Goal: Check status: Check status

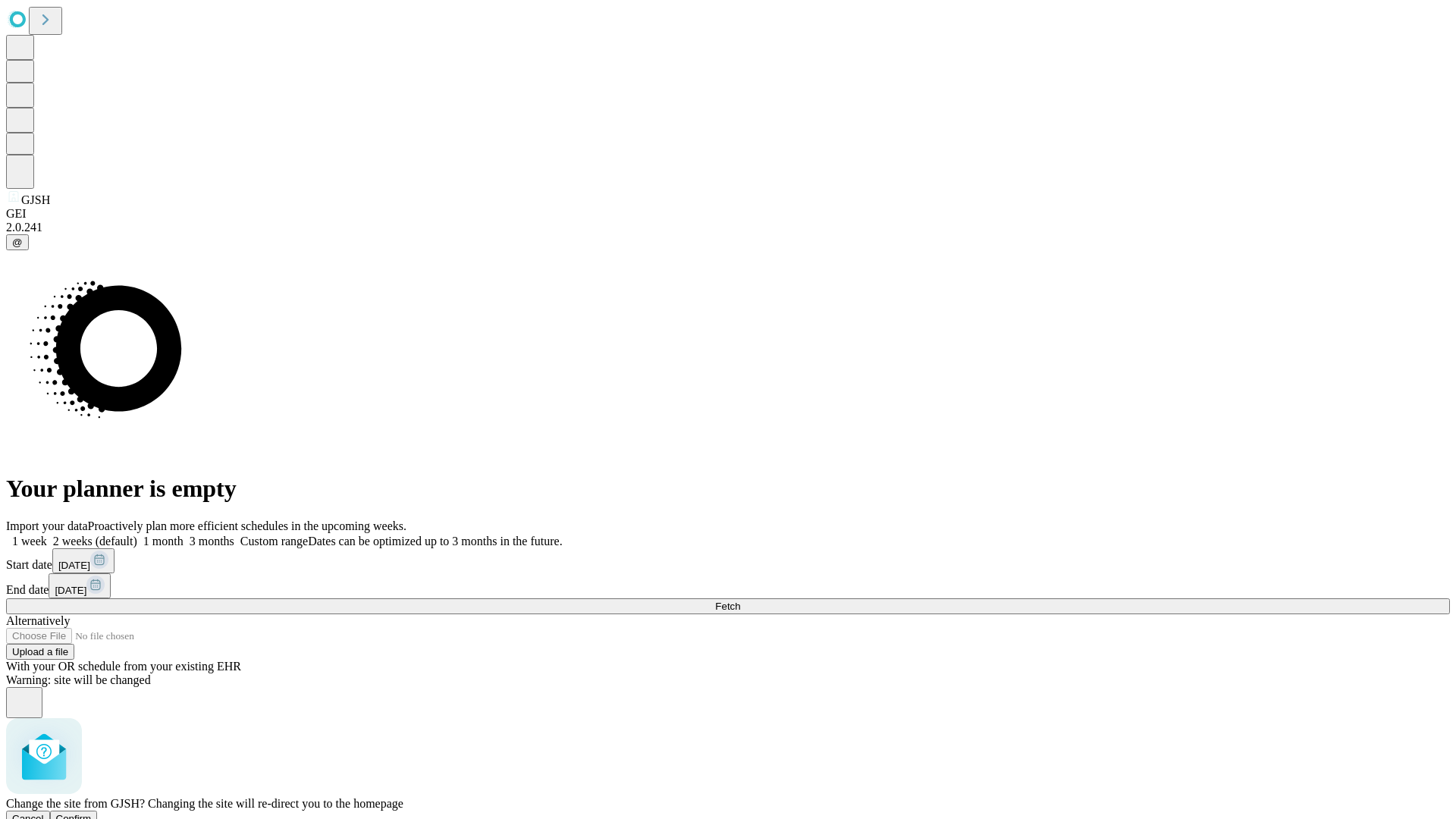
click at [92, 813] on span "Confirm" at bounding box center [74, 818] width 36 height 11
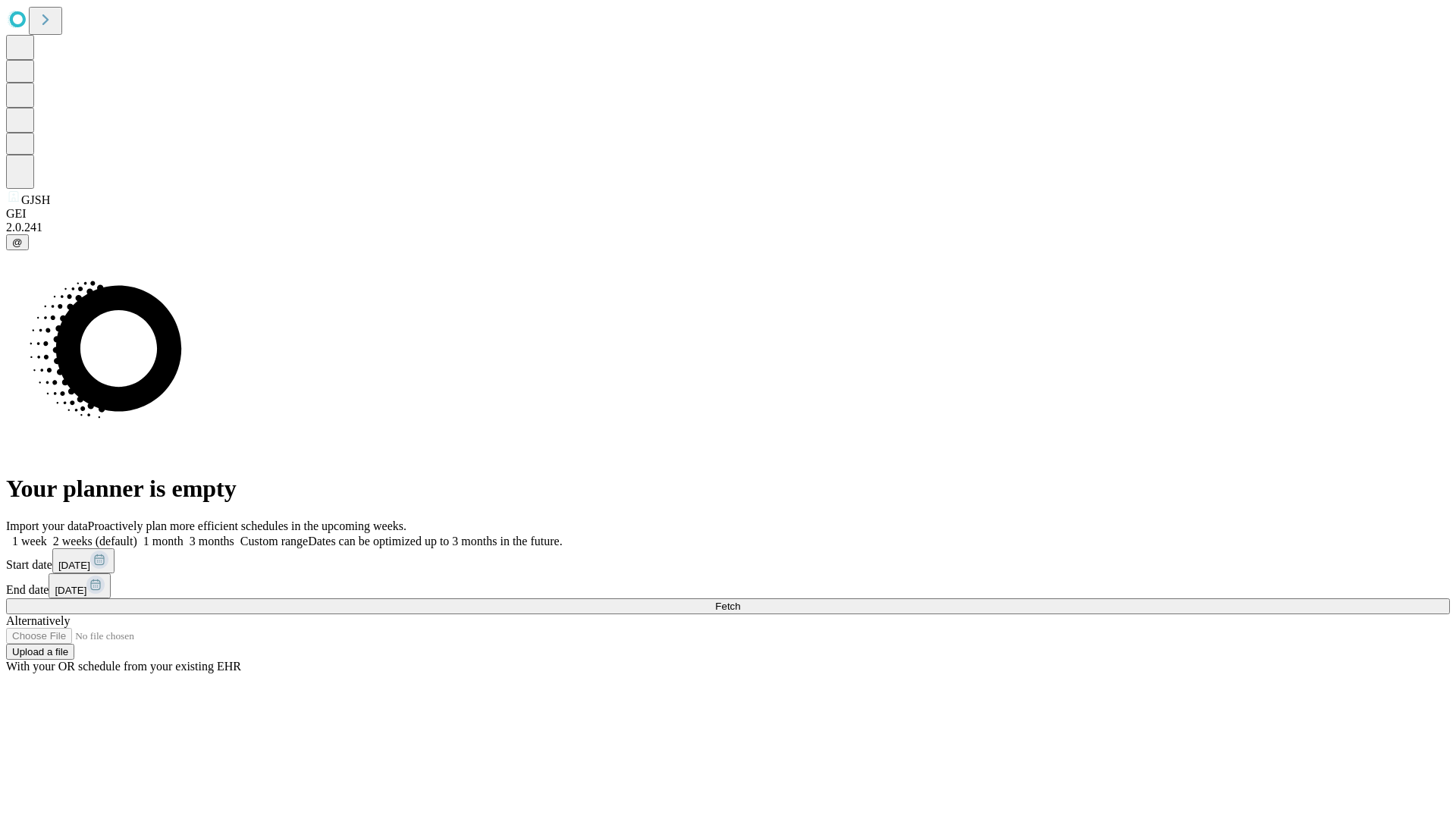
click at [137, 534] on label "2 weeks (default)" at bounding box center [91, 540] width 90 height 13
click at [740, 601] on span "Fetch" at bounding box center [728, 606] width 25 height 11
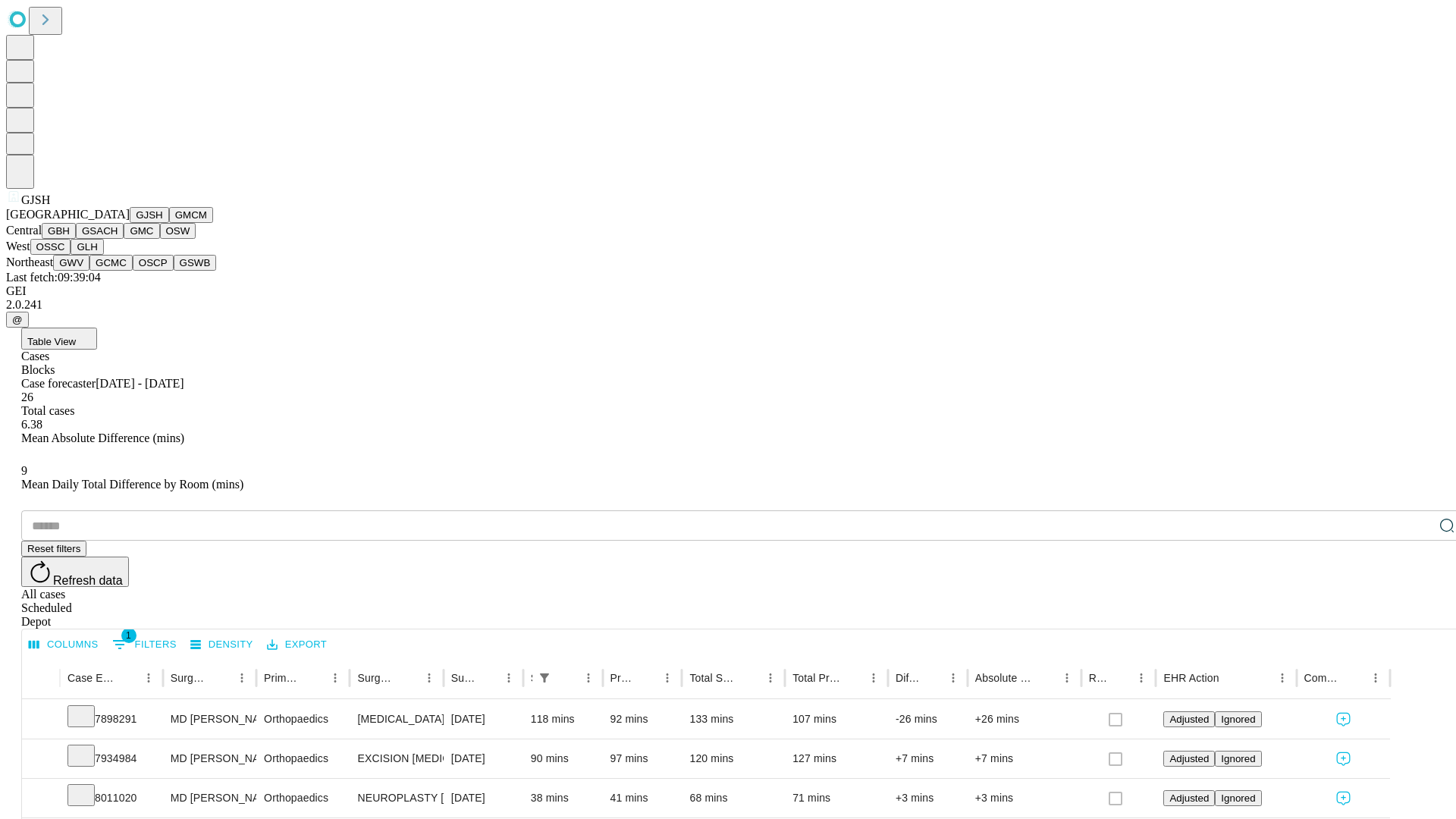
click at [169, 223] on button "GMCM" at bounding box center [191, 215] width 44 height 16
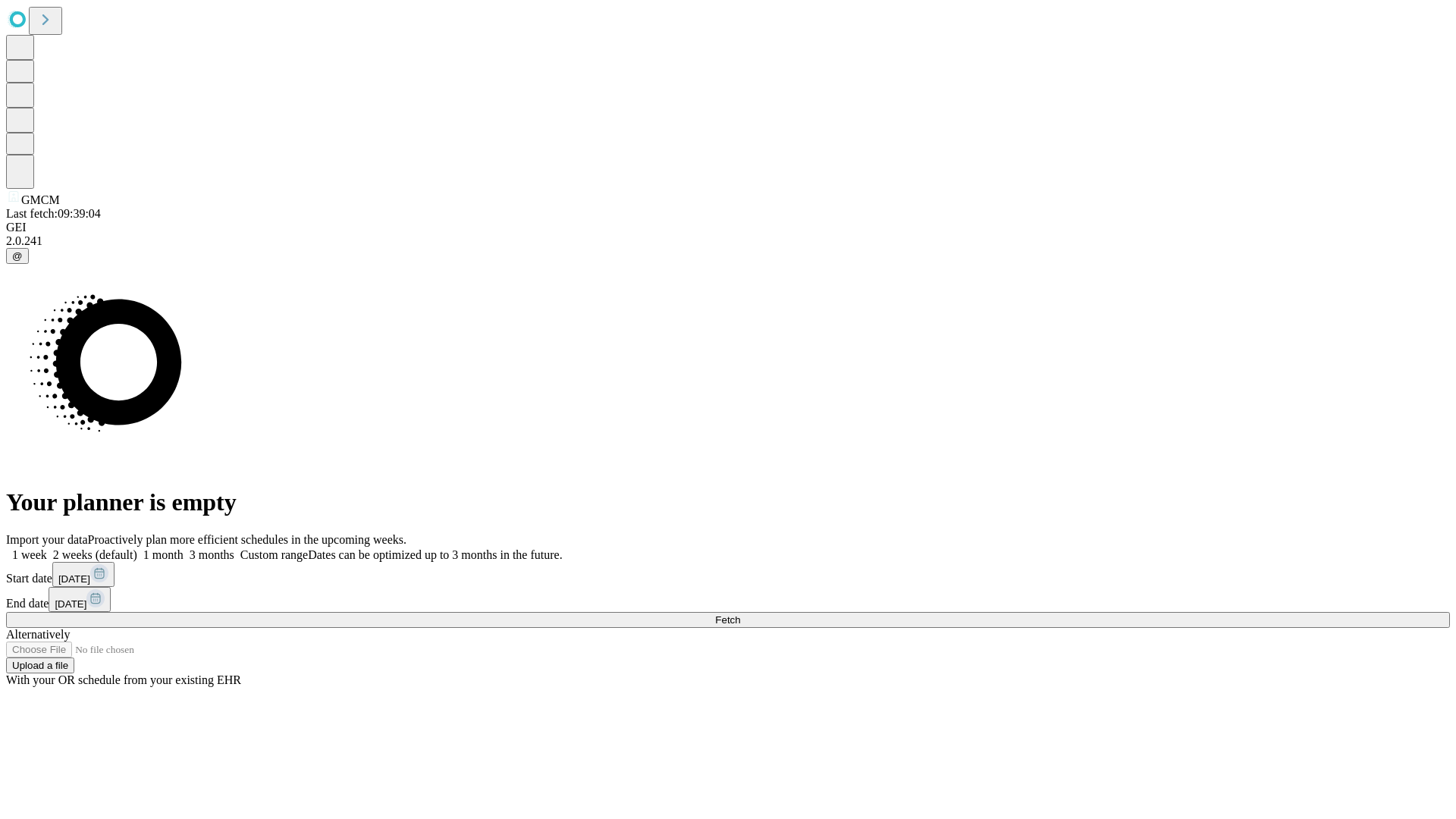
click at [137, 548] on label "2 weeks (default)" at bounding box center [91, 554] width 90 height 13
click at [740, 615] on span "Fetch" at bounding box center [728, 620] width 25 height 11
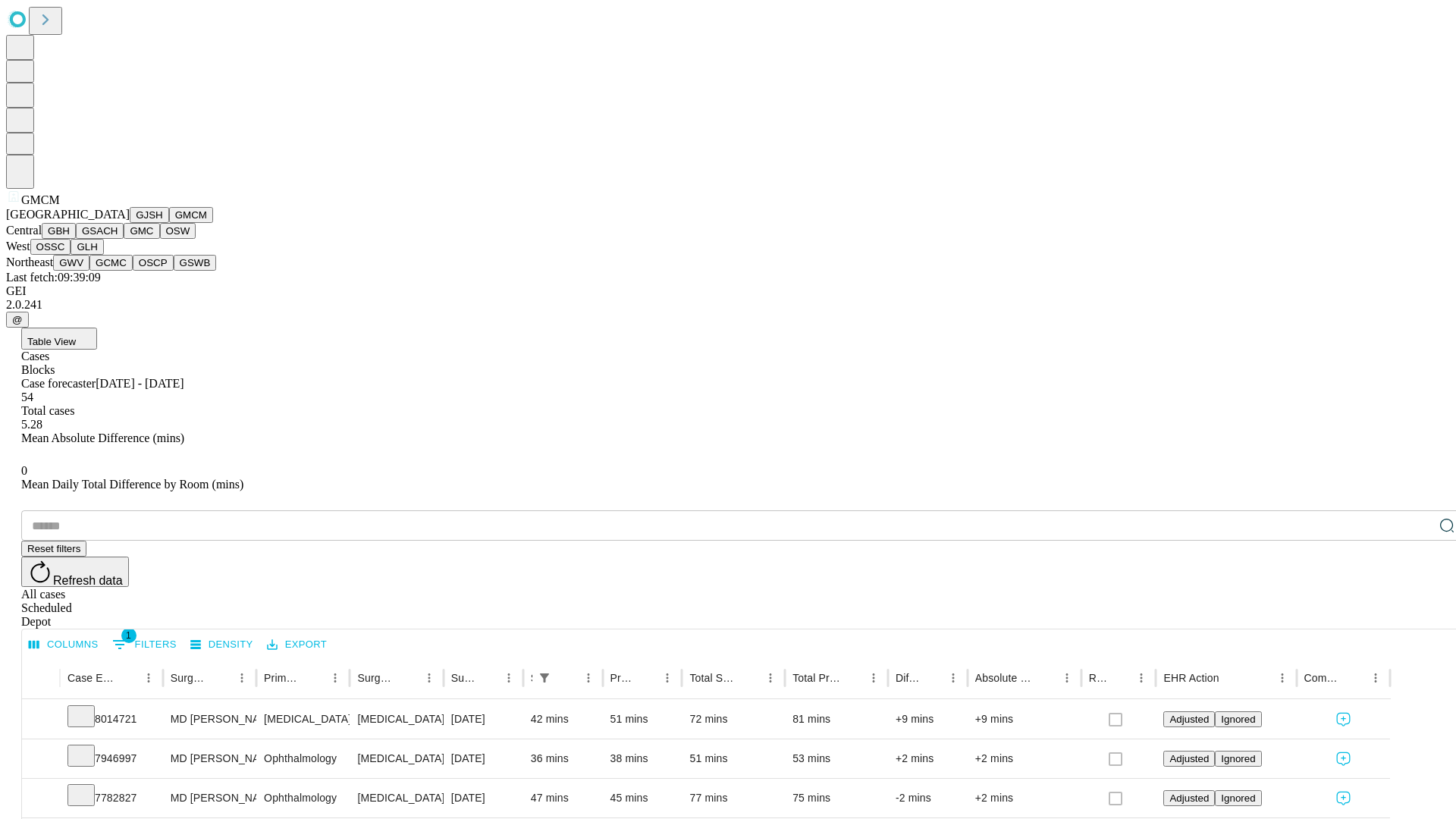
click at [76, 239] on button "GBH" at bounding box center [58, 231] width 34 height 16
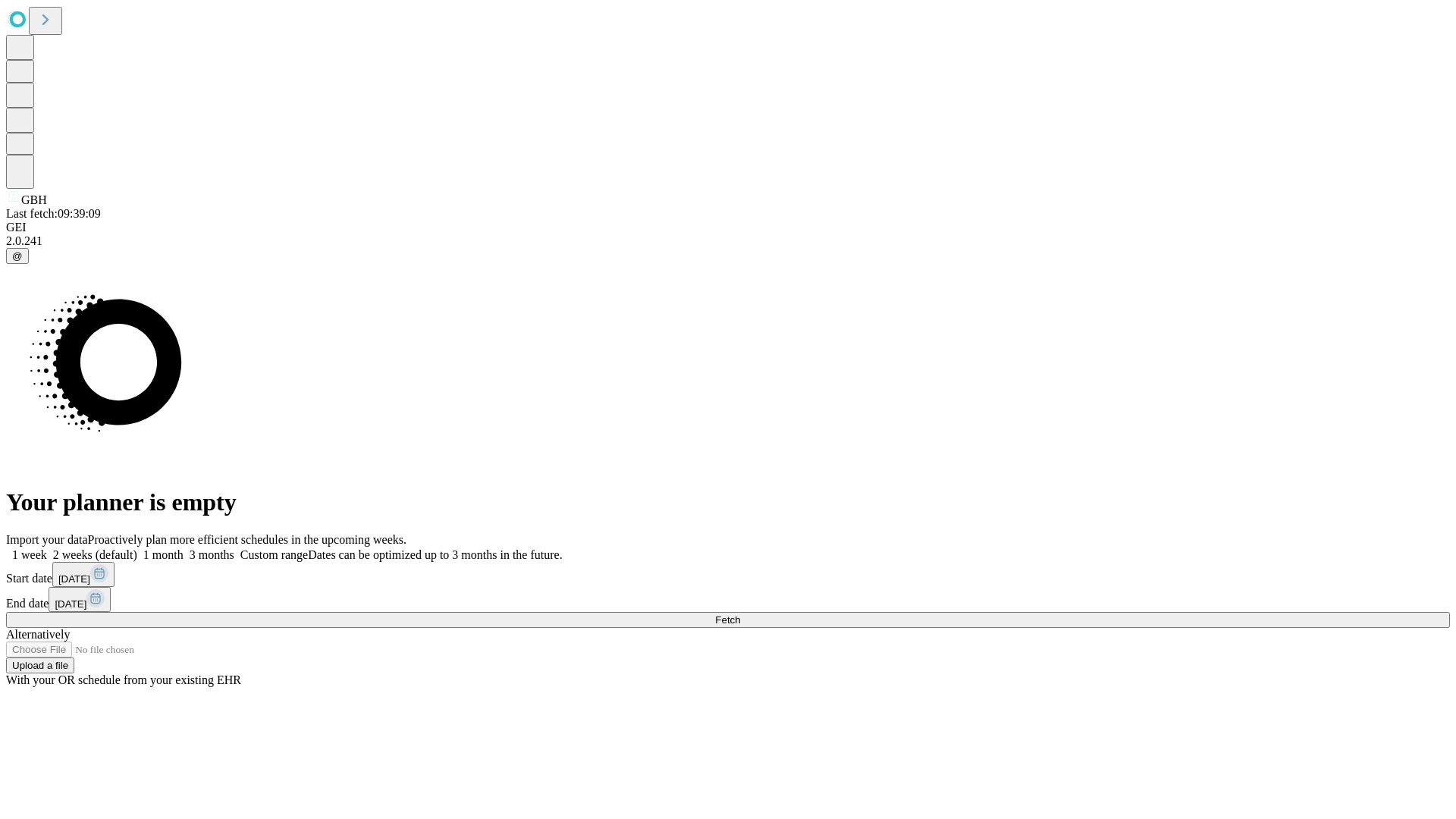
click at [137, 548] on label "2 weeks (default)" at bounding box center [91, 554] width 90 height 13
click at [740, 615] on span "Fetch" at bounding box center [728, 620] width 25 height 11
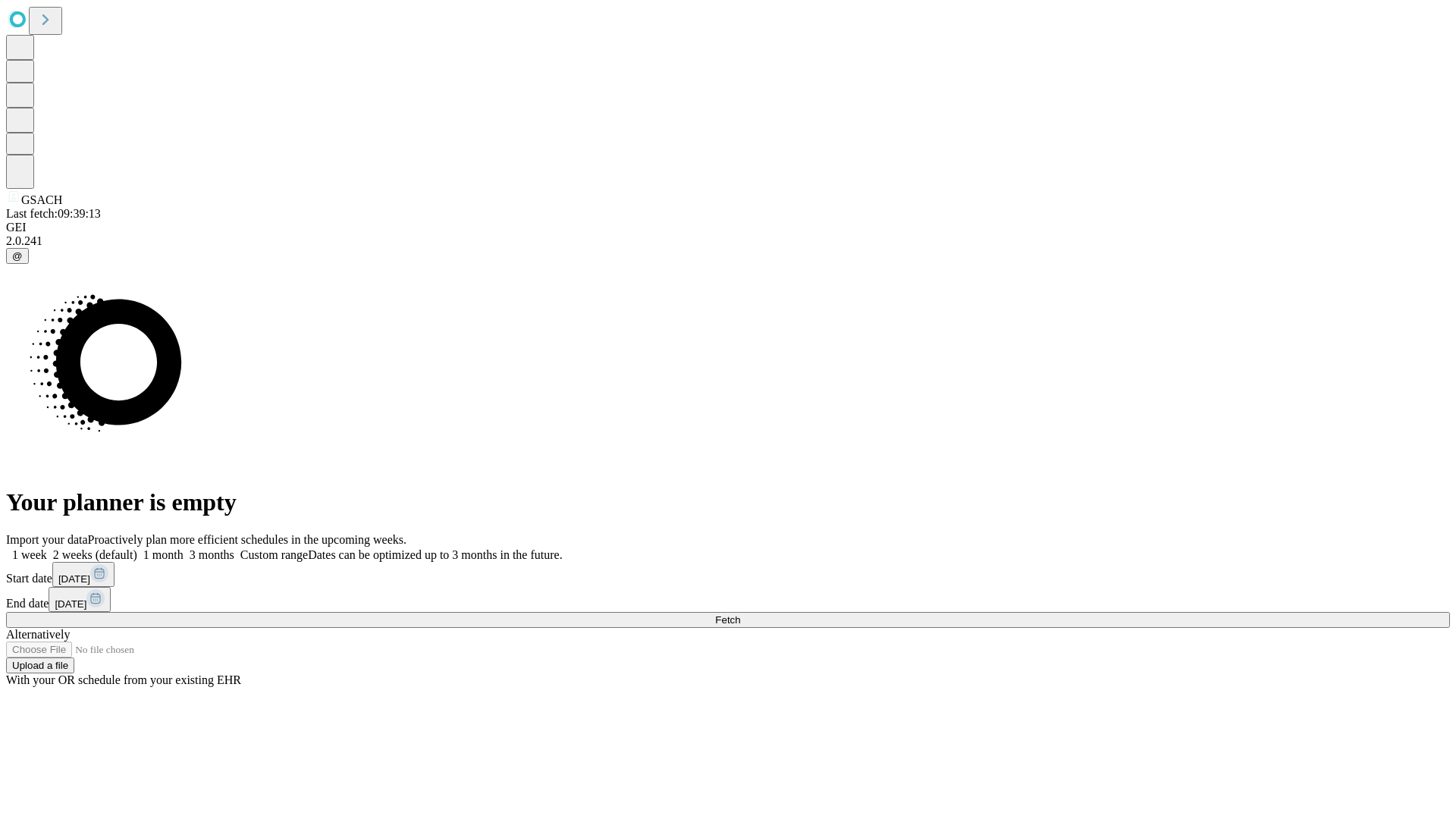
click at [137, 548] on label "2 weeks (default)" at bounding box center [91, 554] width 90 height 13
click at [740, 615] on span "Fetch" at bounding box center [728, 620] width 25 height 11
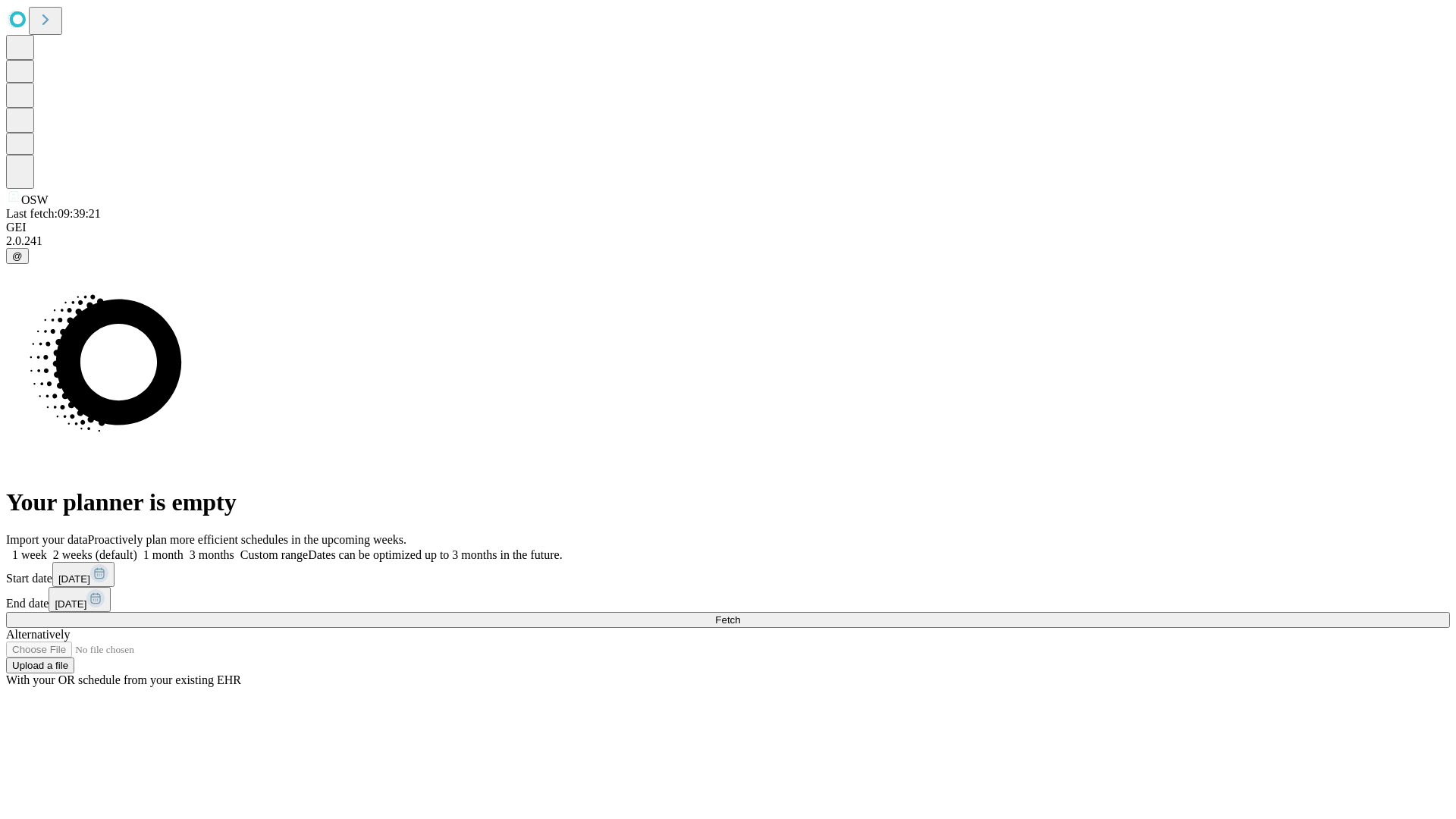
click at [137, 548] on label "2 weeks (default)" at bounding box center [91, 554] width 90 height 13
click at [740, 615] on span "Fetch" at bounding box center [728, 620] width 25 height 11
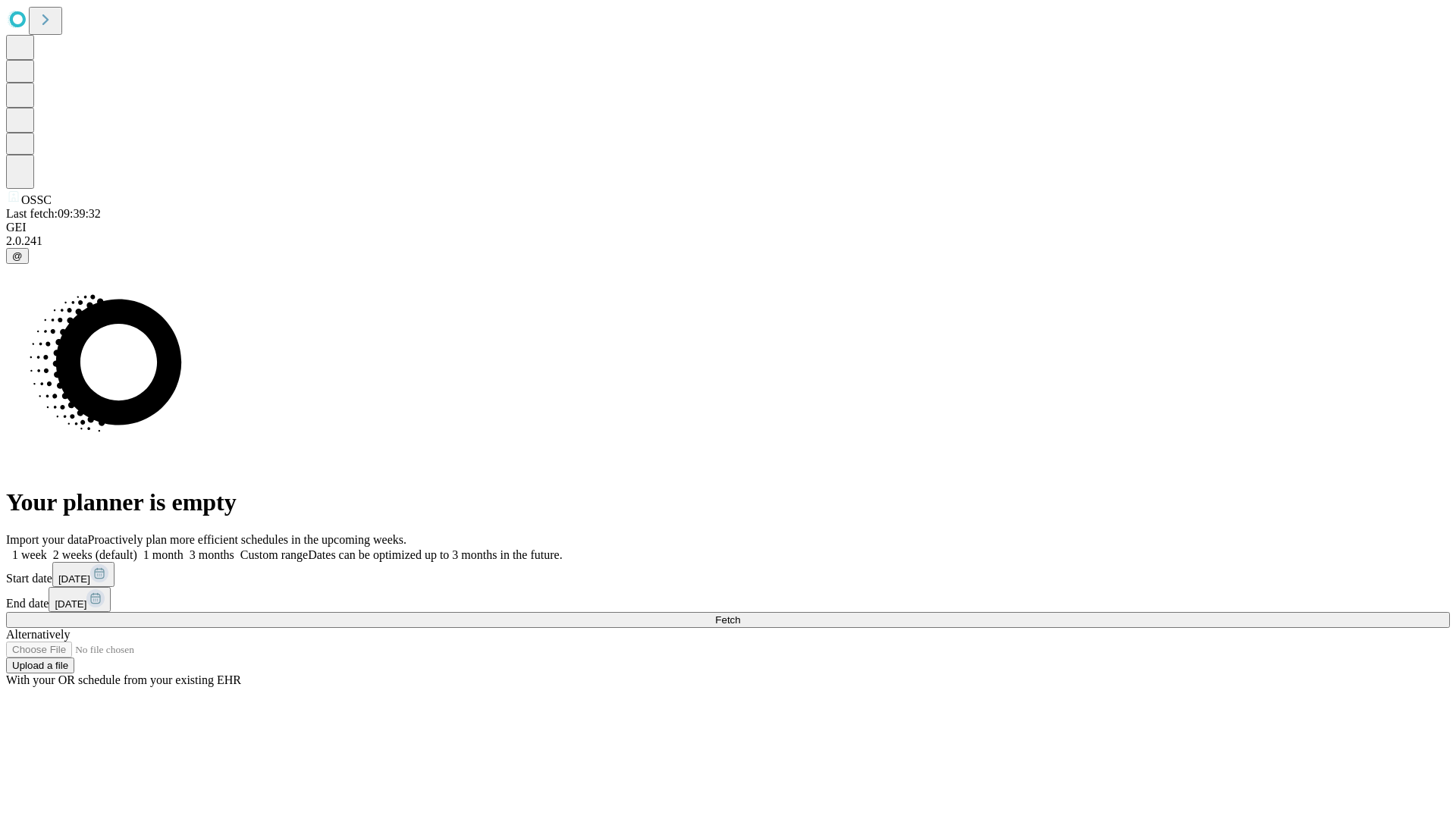
click at [137, 548] on label "2 weeks (default)" at bounding box center [91, 554] width 90 height 13
click at [740, 615] on span "Fetch" at bounding box center [728, 620] width 25 height 11
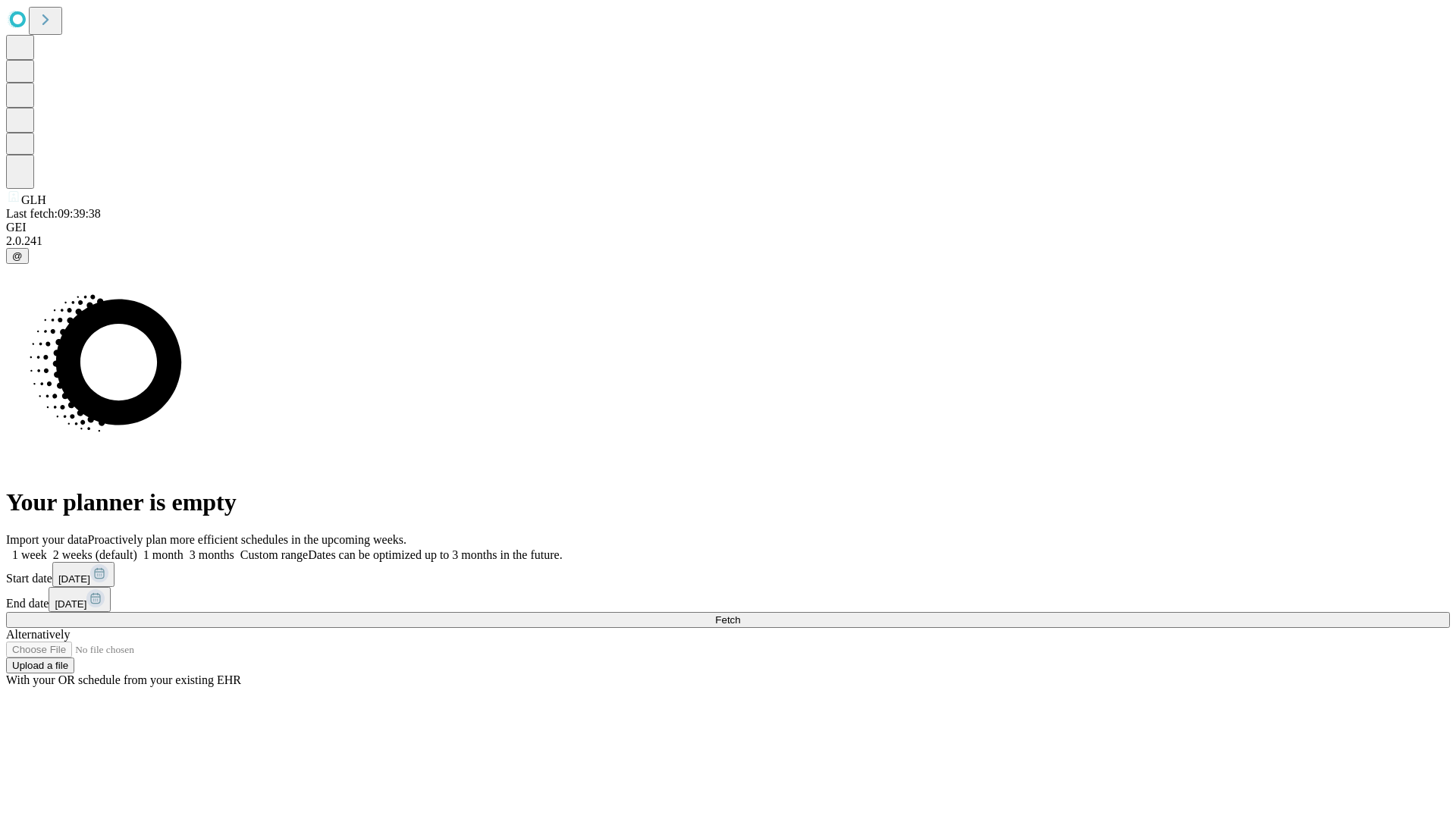
click at [137, 548] on label "2 weeks (default)" at bounding box center [91, 554] width 90 height 13
click at [740, 615] on span "Fetch" at bounding box center [728, 620] width 25 height 11
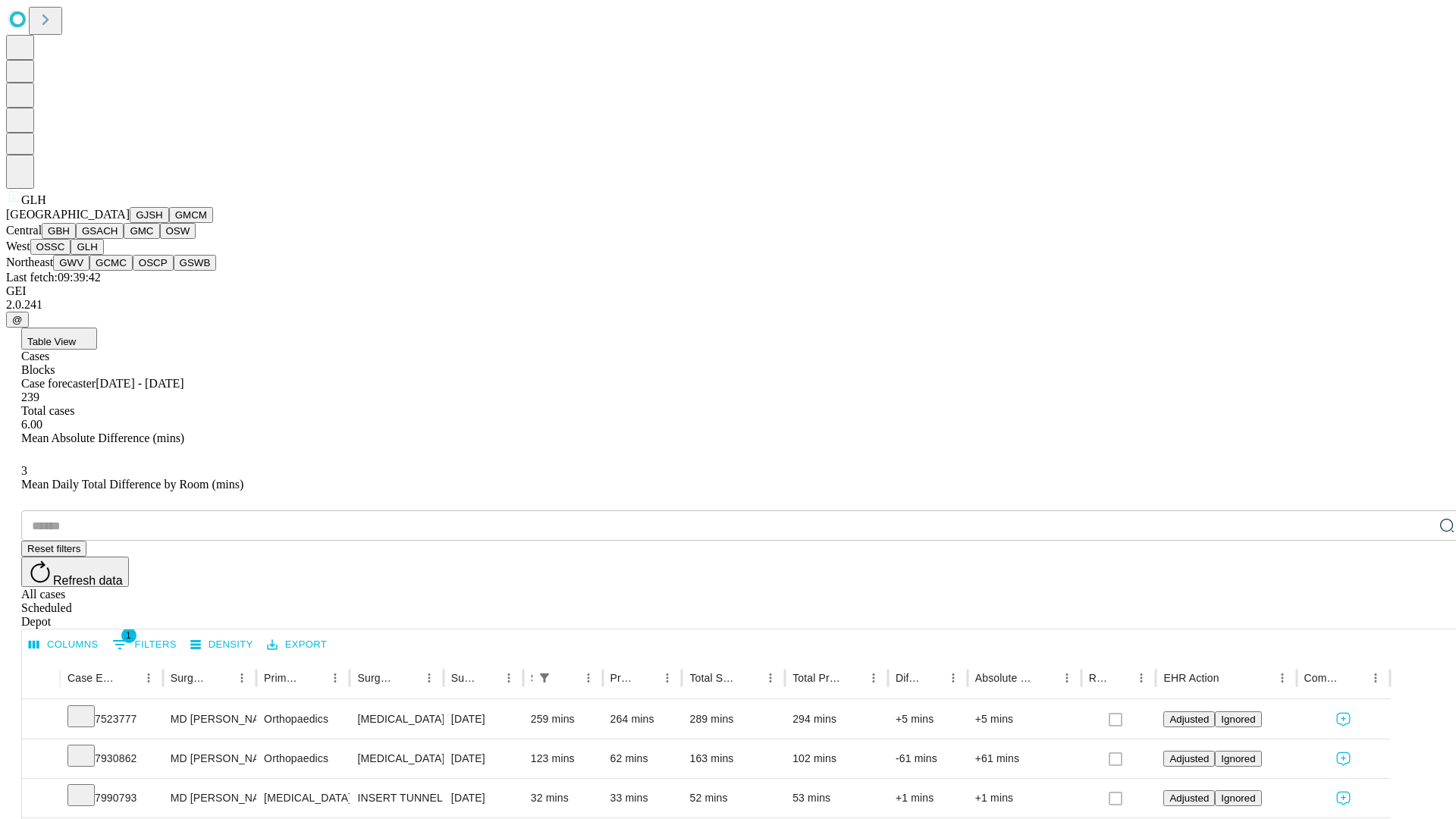
click at [89, 271] on button "GWV" at bounding box center [71, 263] width 37 height 16
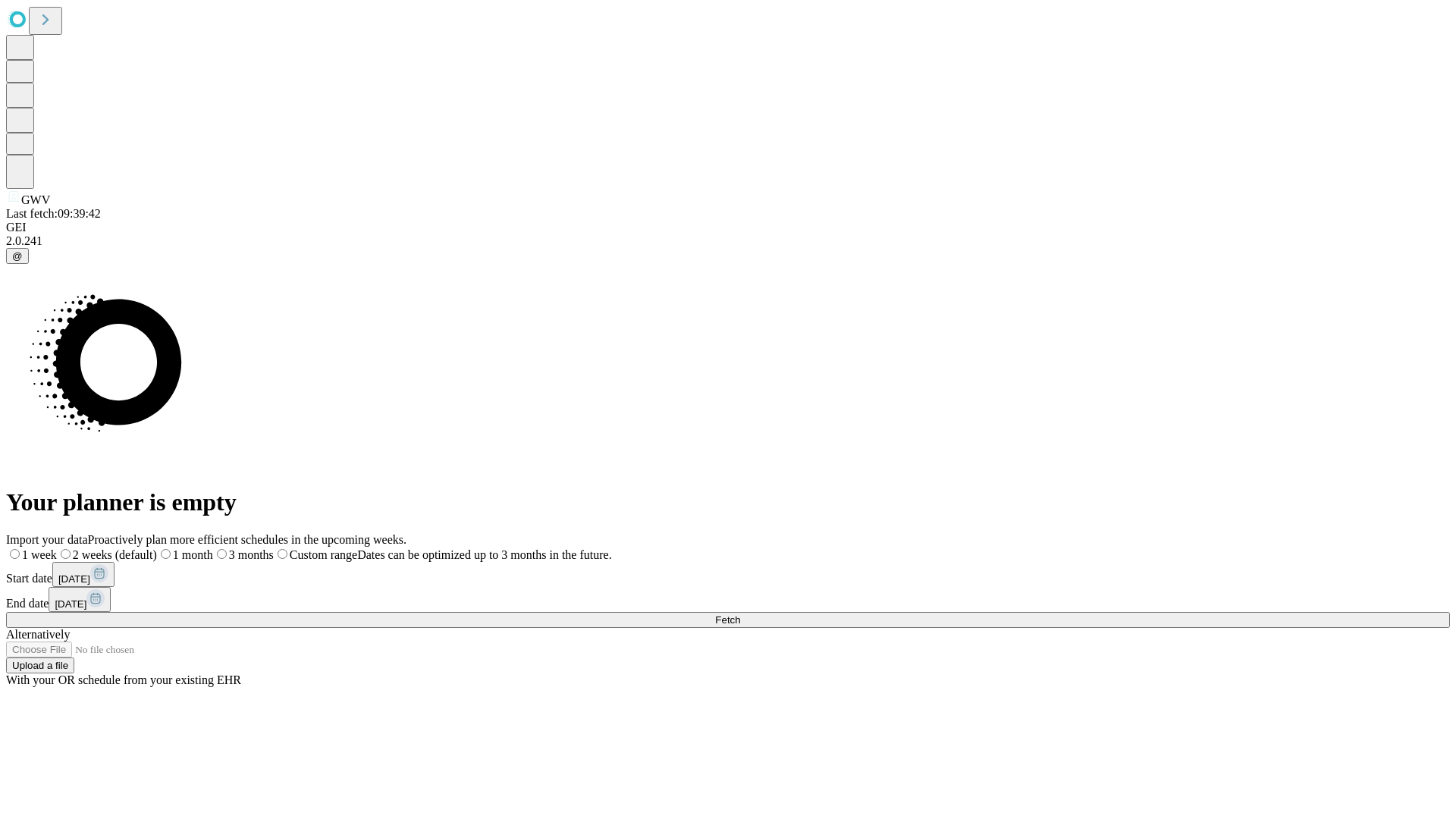
click at [740, 615] on span "Fetch" at bounding box center [728, 620] width 25 height 11
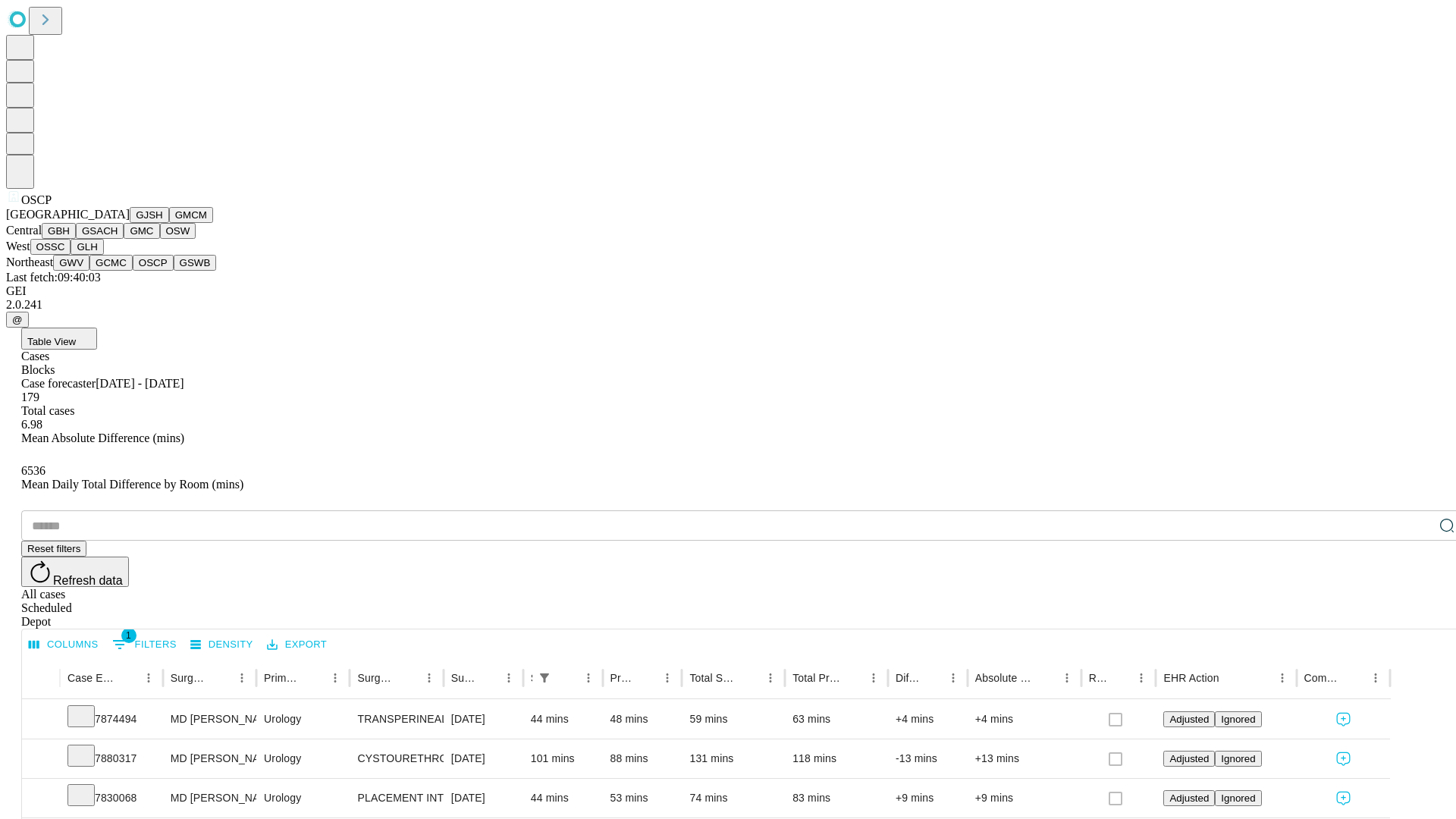
click at [173, 271] on button "GSWB" at bounding box center [195, 263] width 44 height 16
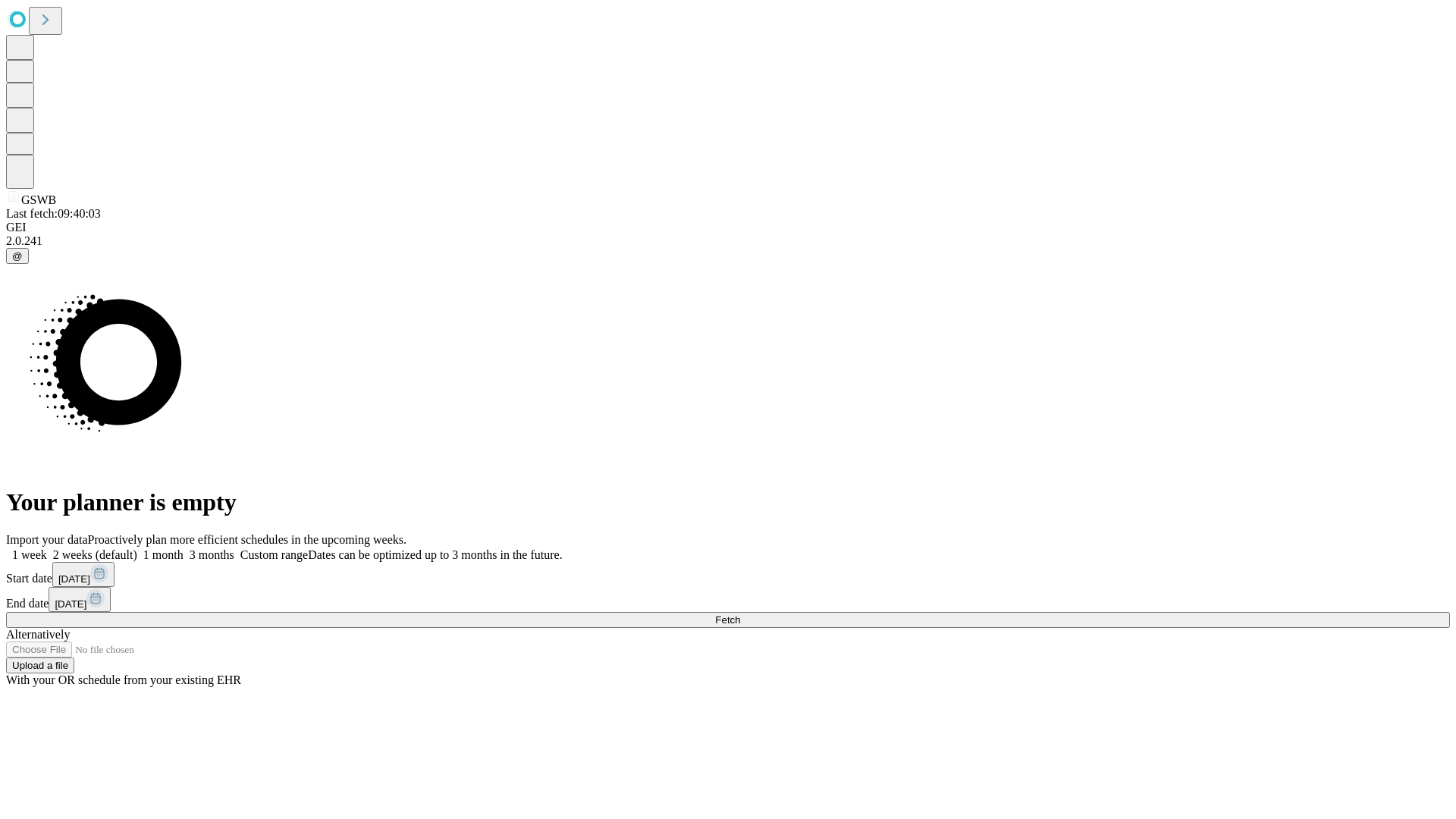
click at [137, 548] on label "2 weeks (default)" at bounding box center [91, 554] width 90 height 13
click at [740, 615] on span "Fetch" at bounding box center [728, 620] width 25 height 11
